Goal: Task Accomplishment & Management: Manage account settings

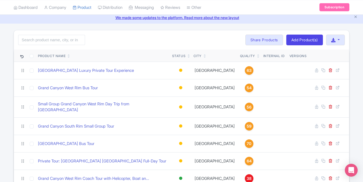
scroll to position [21, 0]
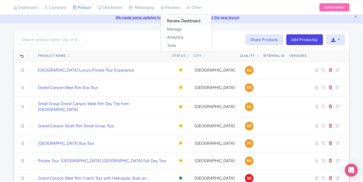
click at [182, 21] on link "Review Dashboard" at bounding box center [186, 21] width 51 height 8
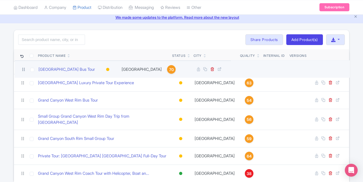
drag, startPoint x: 23, startPoint y: 140, endPoint x: 24, endPoint y: 69, distance: 70.9
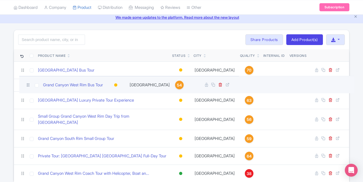
drag, startPoint x: 21, startPoint y: 105, endPoint x: 26, endPoint y: 84, distance: 20.9
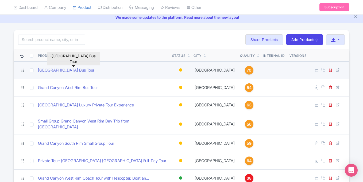
click at [94, 70] on link "Grand Canyon National Park Bus Tour" at bounding box center [66, 70] width 56 height 6
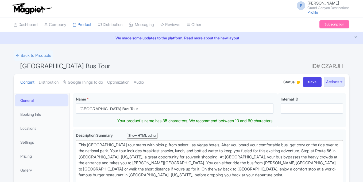
click at [130, 109] on input "[GEOGRAPHIC_DATA] Bus Tour" at bounding box center [175, 108] width 198 height 10
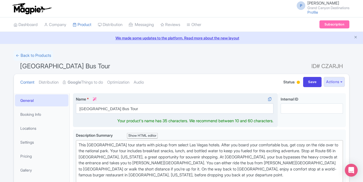
drag, startPoint x: 131, startPoint y: 108, endPoint x: 107, endPoint y: 108, distance: 23.8
click at [107, 108] on input "[GEOGRAPHIC_DATA] Bus Tour" at bounding box center [175, 108] width 198 height 10
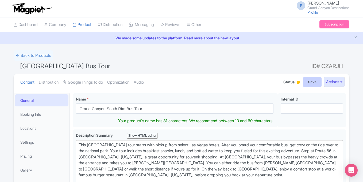
type input "Grand Canyon South Rim Bus Tour"
click at [315, 82] on input "Save" at bounding box center [312, 82] width 19 height 10
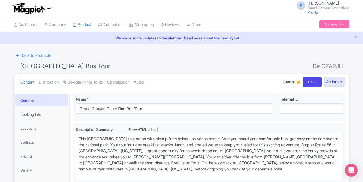
type input "Saving..."
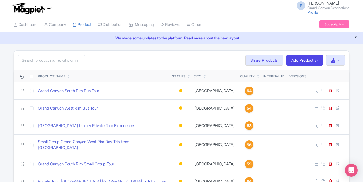
click at [356, 36] on icon "Close announcement" at bounding box center [356, 37] width 4 height 4
